Goal: Entertainment & Leisure: Consume media (video, audio)

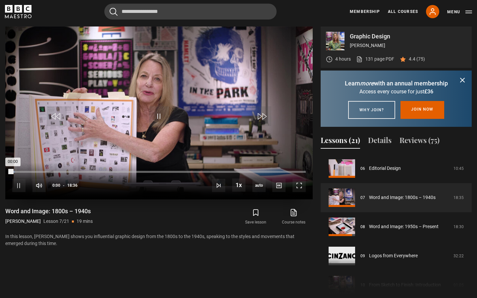
click at [21, 171] on div "10s Skip Back 10 seconds Pause 10s Skip Forward 10 seconds Loaded : 0.90% 00:00…" at bounding box center [158, 181] width 307 height 37
click at [18, 189] on span "Video Player" at bounding box center [18, 185] width 13 height 13
click at [143, 114] on video "Video Player" at bounding box center [158, 113] width 307 height 173
click at [119, 131] on video "Video Player" at bounding box center [158, 113] width 307 height 173
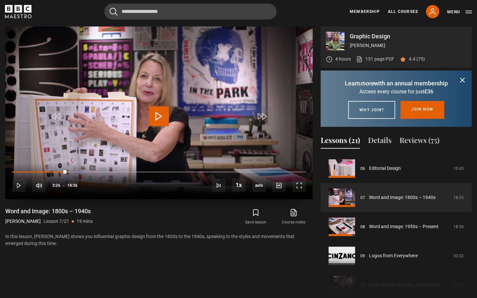
click at [144, 108] on video "Video Player" at bounding box center [158, 113] width 307 height 173
click at [171, 106] on video "Video Player" at bounding box center [158, 113] width 307 height 173
click at [159, 113] on span "Video Player" at bounding box center [159, 116] width 20 height 20
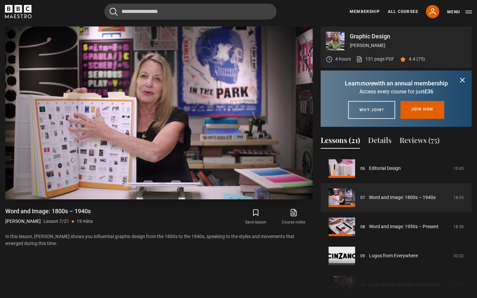
click at [226, 132] on video "Video Player" at bounding box center [158, 113] width 307 height 173
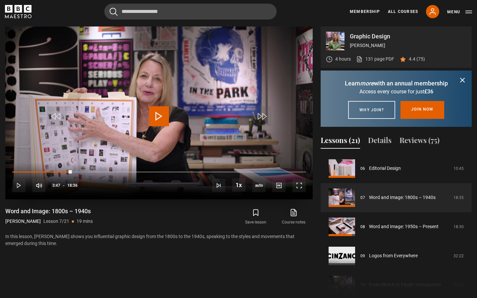
click at [199, 138] on video "Video Player" at bounding box center [158, 113] width 307 height 173
click at [205, 135] on video "Video Player" at bounding box center [158, 113] width 307 height 173
